Goal: Information Seeking & Learning: Check status

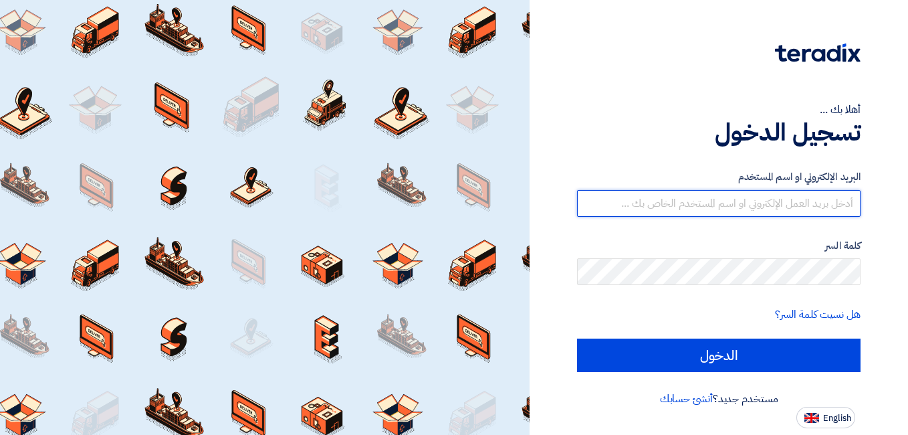
type input "[EMAIL_ADDRESS][PERSON_NAME][DOMAIN_NAME]"
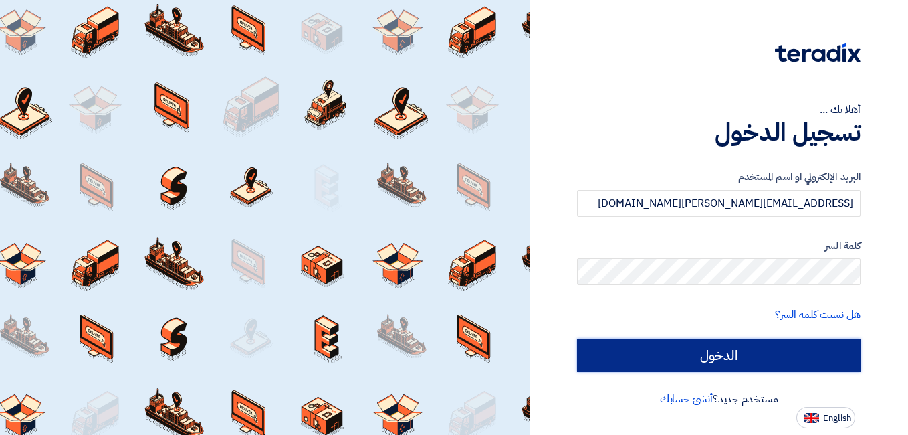
click at [602, 364] on input "الدخول" at bounding box center [719, 354] width 284 height 33
type input "Sign in"
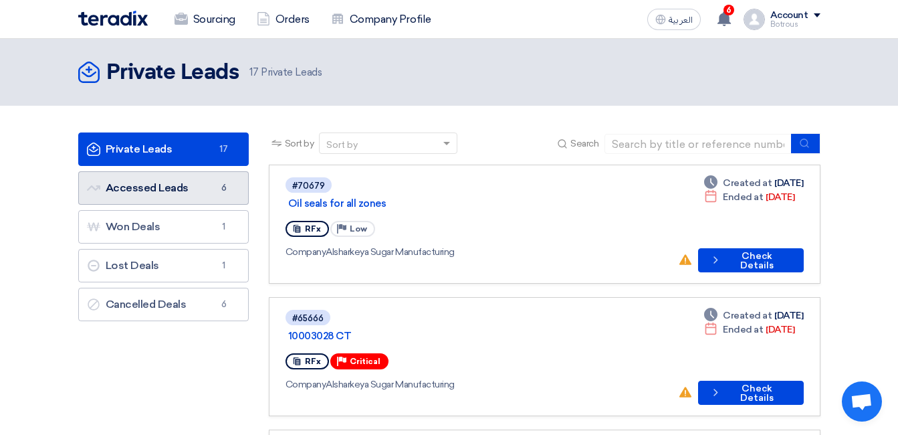
click at [203, 185] on link "Accessed Leads Accessed Leads 6" at bounding box center [163, 187] width 171 height 33
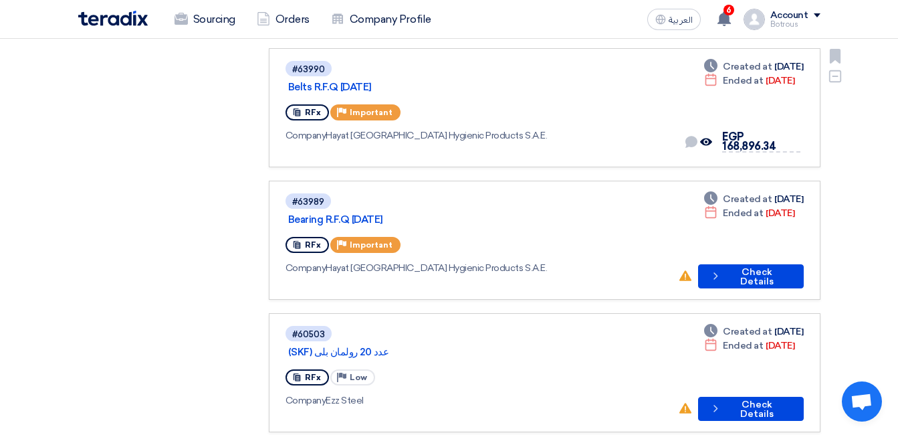
scroll to position [462, 0]
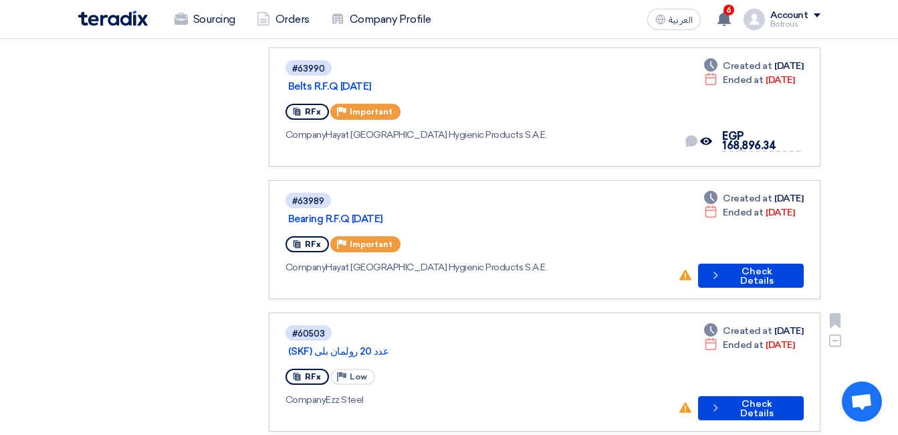
click at [346, 392] on div "Company Ezz Steel" at bounding box center [477, 399] width 382 height 14
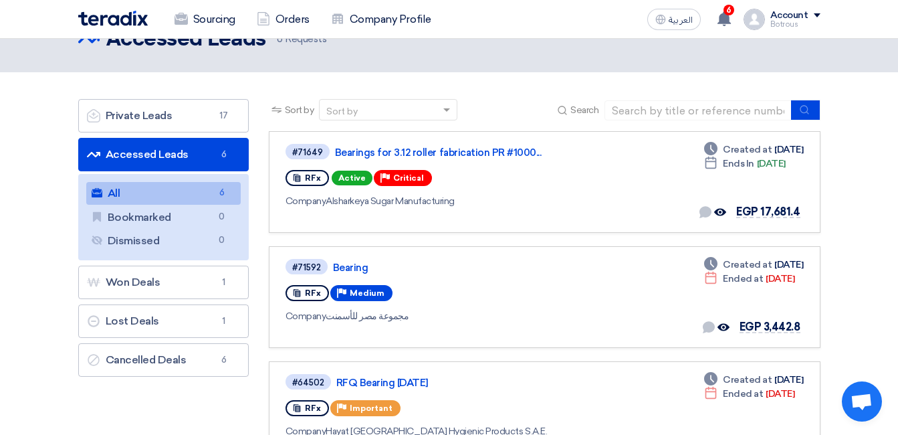
scroll to position [0, 0]
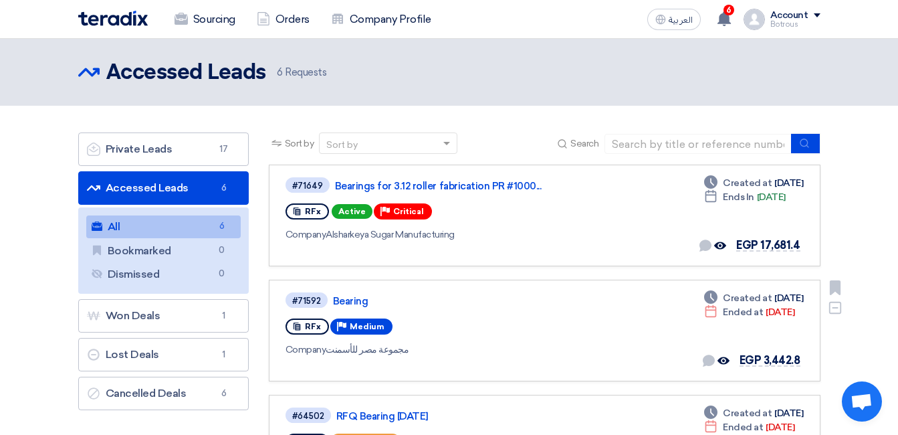
click at [358, 346] on div "Company مجموعة مصر للأسمنت" at bounding box center [478, 349] width 384 height 14
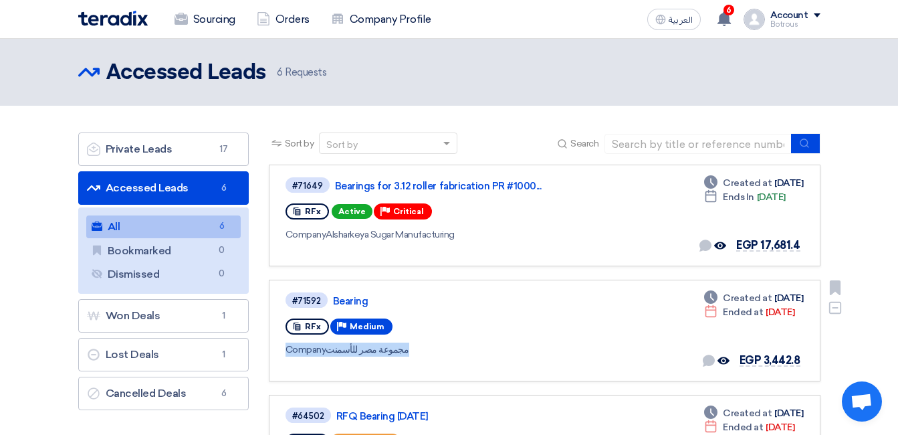
click at [358, 346] on div "Company مجموعة مصر للأسمنت" at bounding box center [478, 349] width 384 height 14
click at [344, 304] on link "Bearing" at bounding box center [500, 301] width 334 height 12
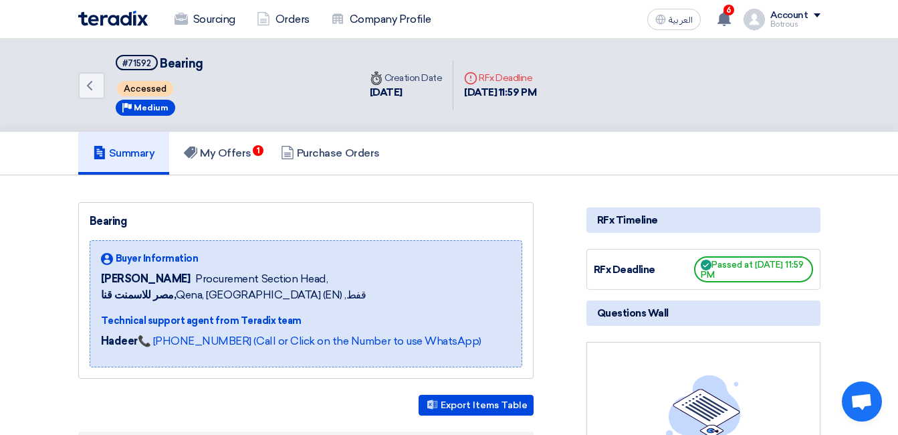
scroll to position [2, 0]
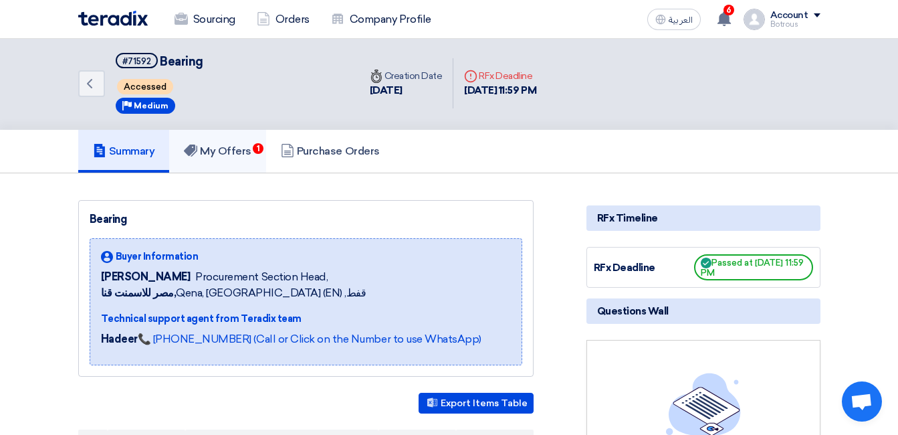
click at [251, 156] on h5 "My Offers 1" at bounding box center [218, 150] width 68 height 13
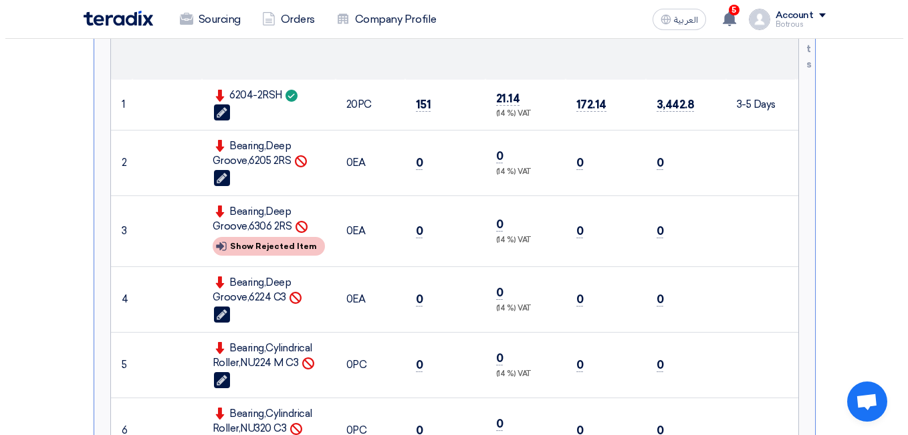
scroll to position [433, 0]
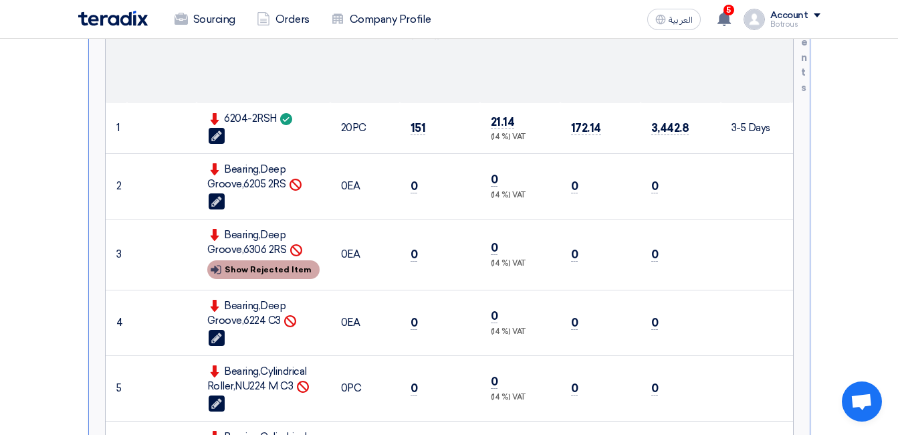
click at [267, 267] on div "Show details Show Rejected Item" at bounding box center [263, 269] width 112 height 19
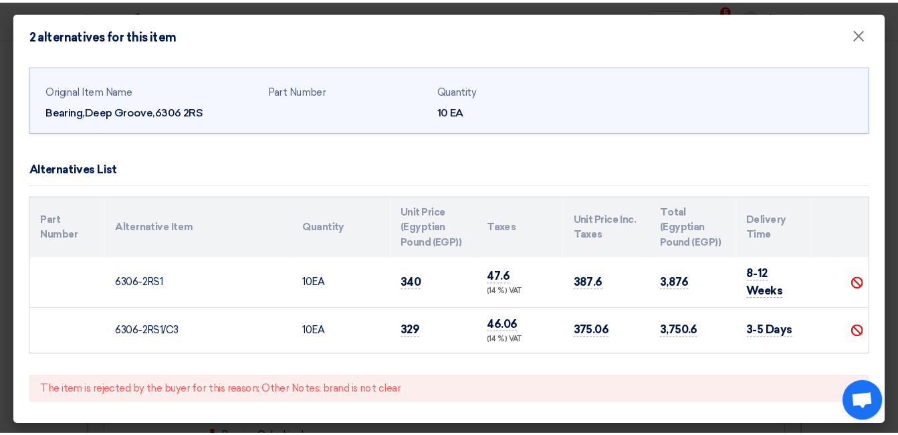
scroll to position [1, 0]
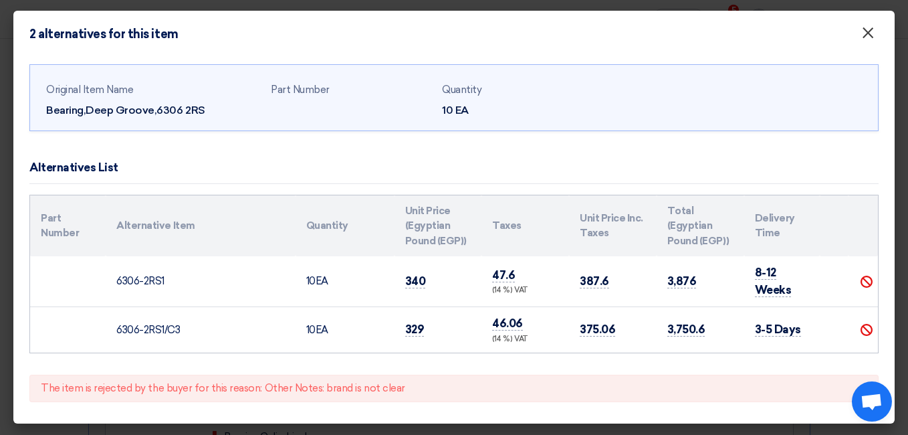
click at [861, 37] on span "×" at bounding box center [867, 36] width 13 height 27
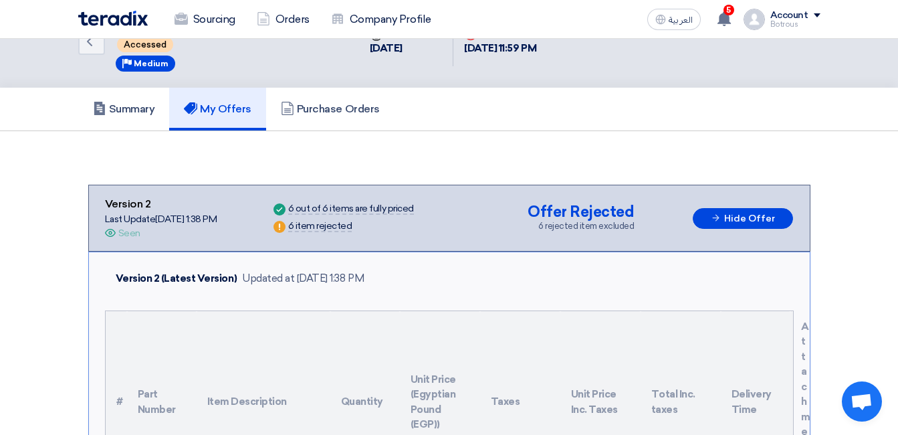
scroll to position [0, 0]
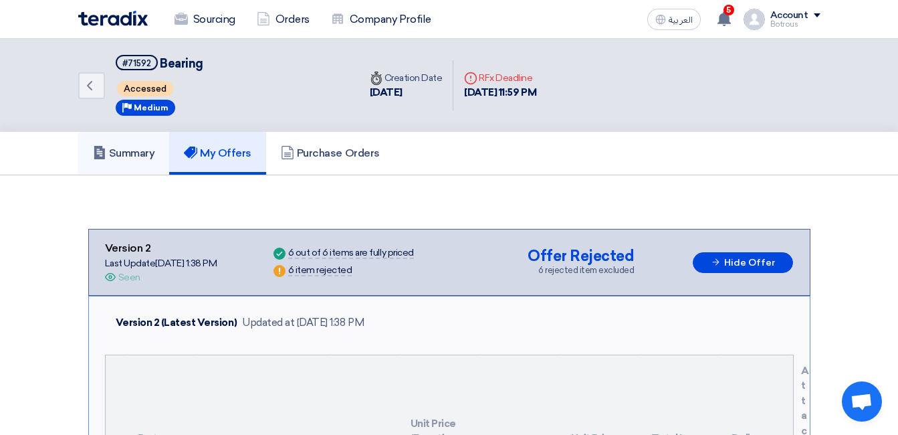
click at [134, 146] on link "Summary" at bounding box center [124, 153] width 92 height 43
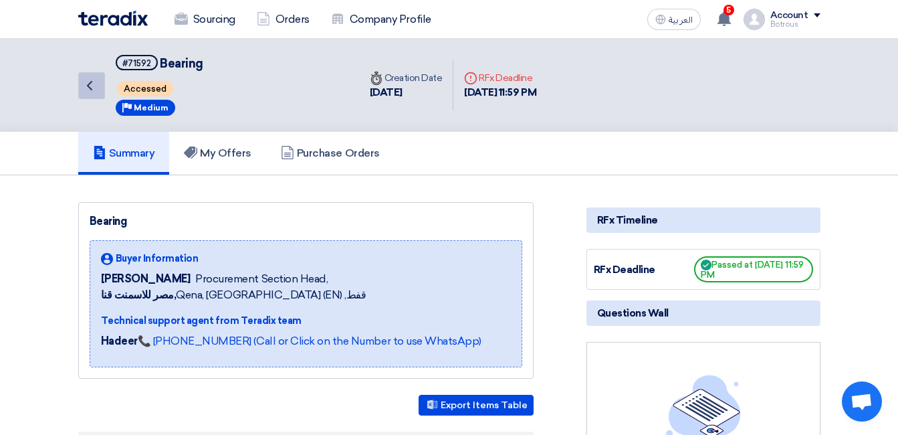
click at [93, 79] on icon "Back" at bounding box center [90, 86] width 16 height 16
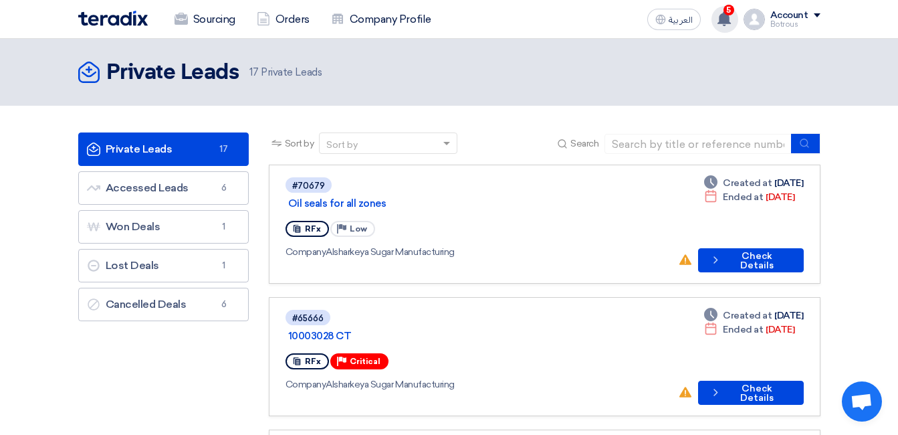
click at [723, 15] on use at bounding box center [723, 18] width 13 height 15
